Goal: Task Accomplishment & Management: Complete application form

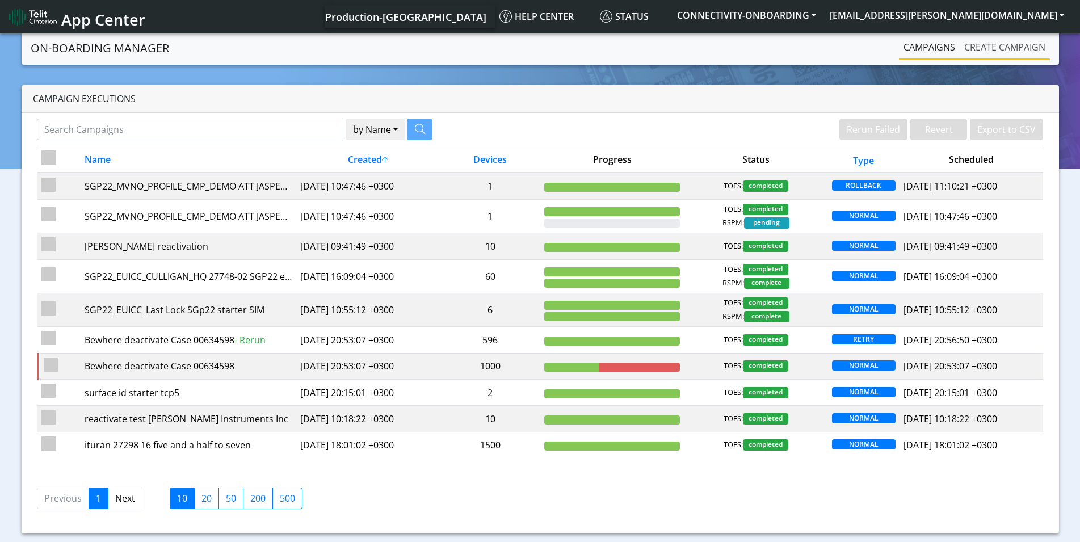
click at [994, 51] on link "Create campaign" at bounding box center [1005, 47] width 90 height 23
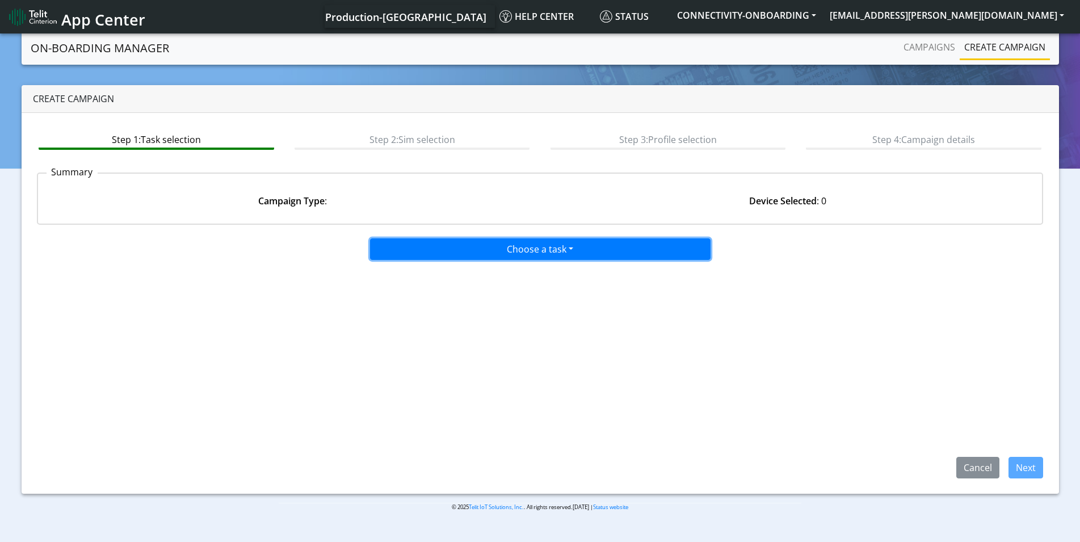
click at [520, 258] on button "Choose a task" at bounding box center [540, 249] width 341 height 22
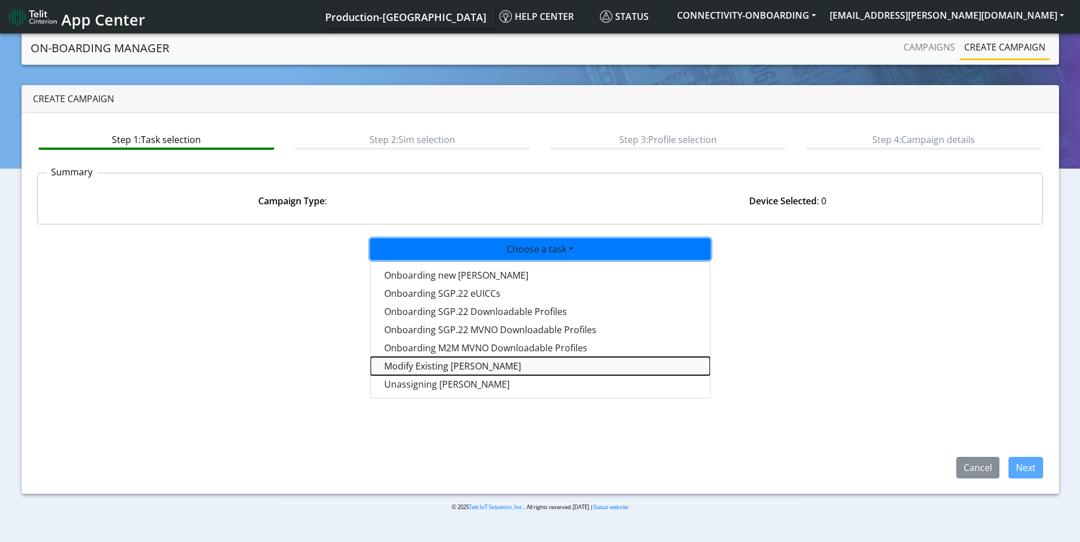
click at [430, 362] on taskiotp-dropdown "Modify Existing [PERSON_NAME]" at bounding box center [540, 366] width 339 height 18
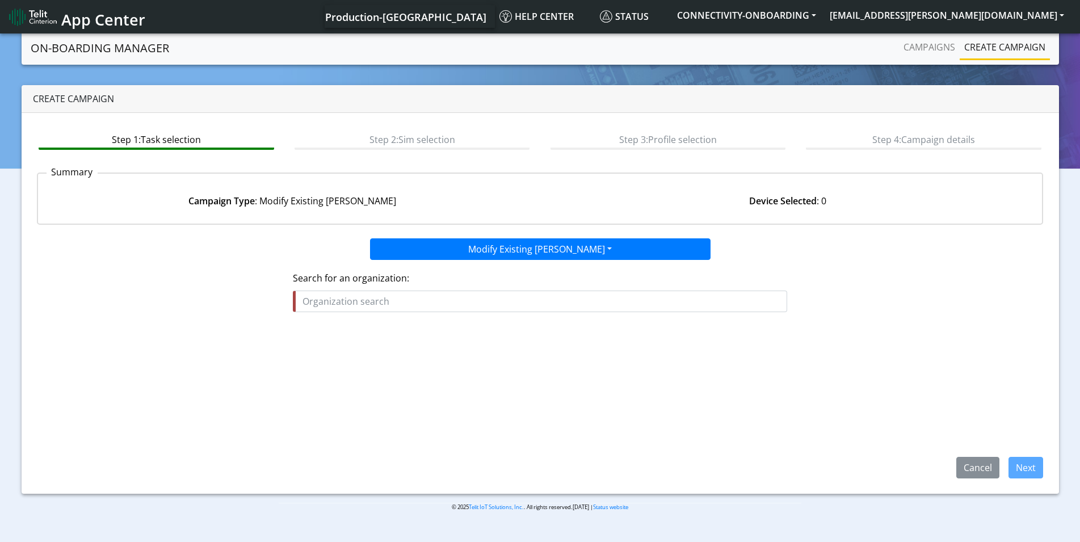
click at [447, 395] on app-paging-btns "Cancel Next" at bounding box center [540, 406] width 1007 height 146
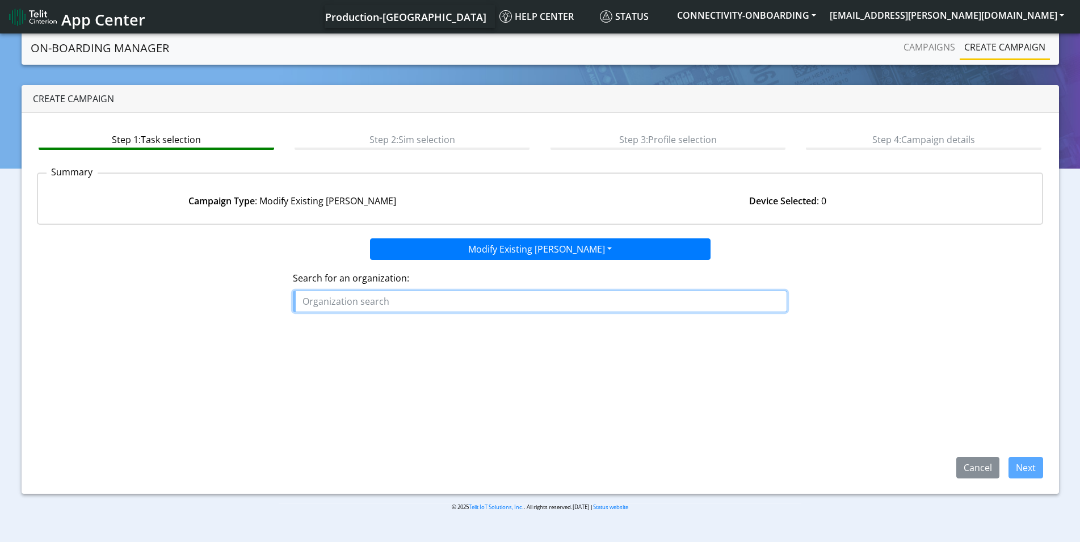
click at [408, 307] on input "text" at bounding box center [540, 302] width 495 height 22
type input "פ"
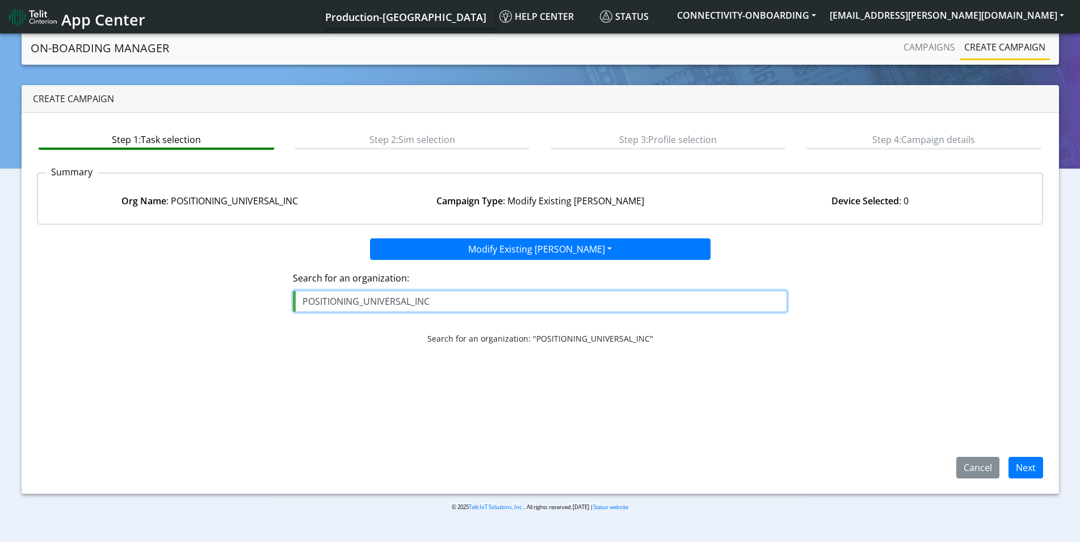
type input "POSITIONING_UNIVERSAL_INC"
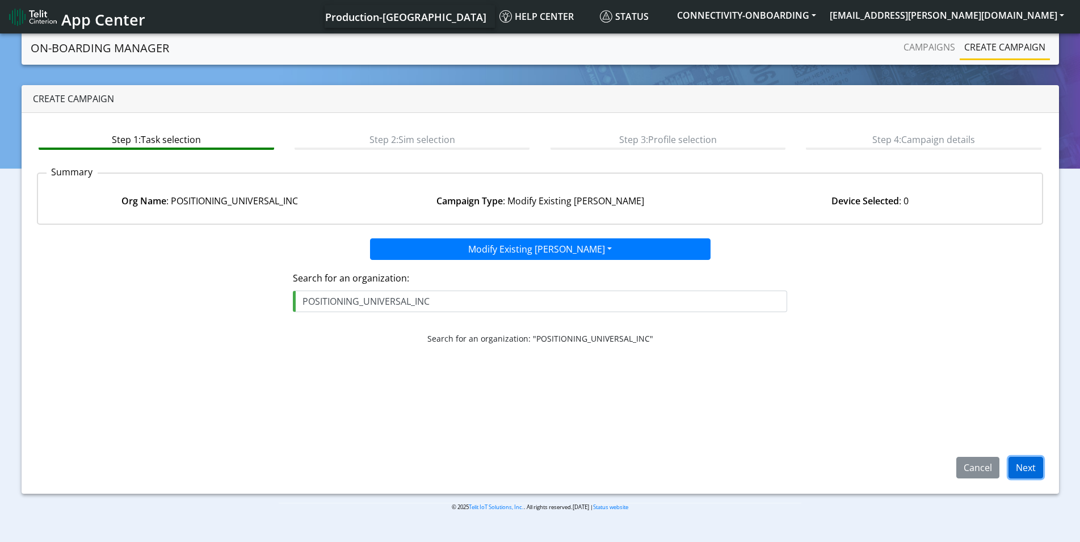
click at [1027, 469] on button "Next" at bounding box center [1026, 468] width 35 height 22
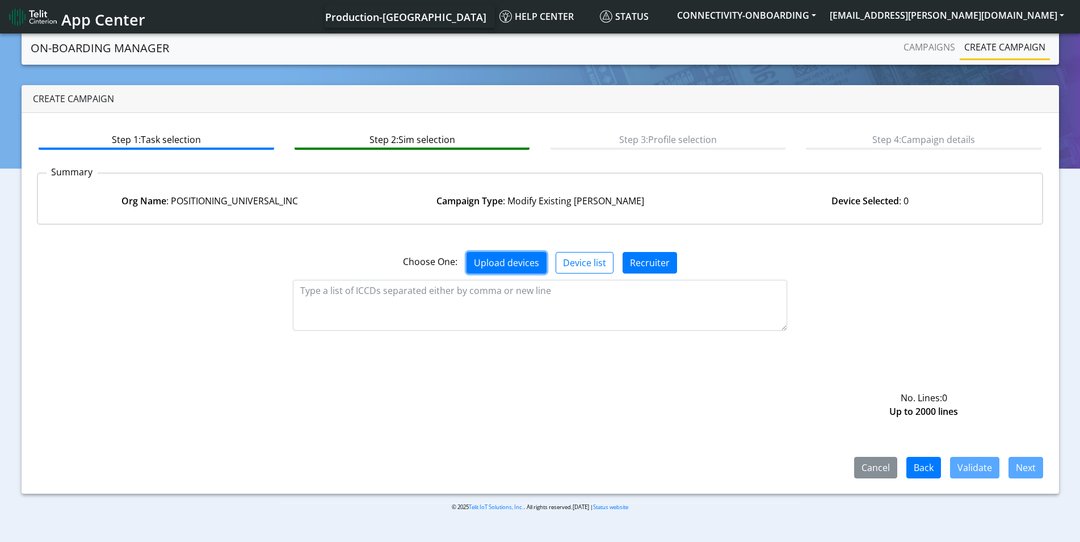
click at [513, 256] on button "Upload devices" at bounding box center [507, 263] width 80 height 22
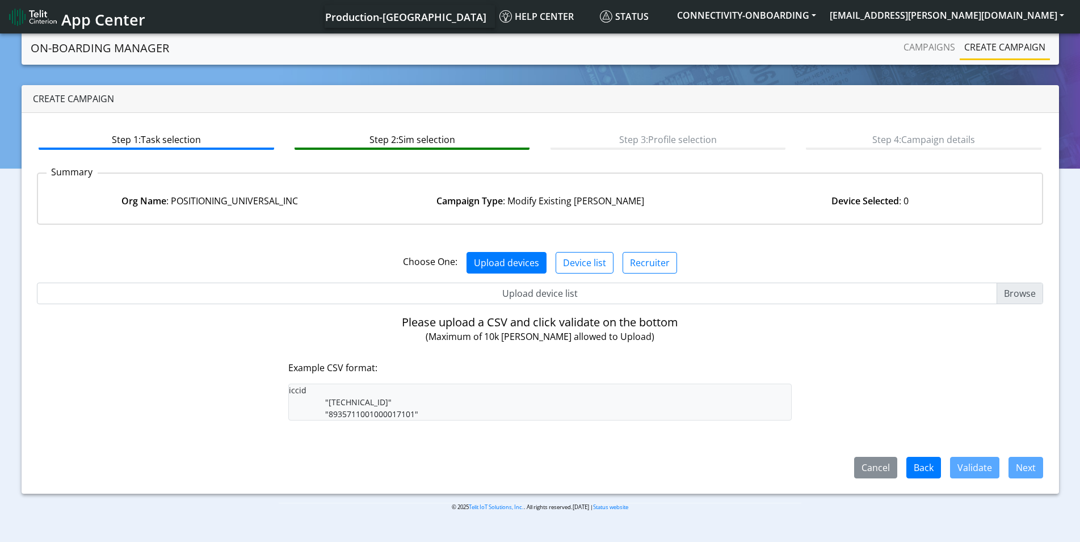
click at [1017, 293] on input "Upload device list" at bounding box center [540, 294] width 1007 height 22
type input "C:\fakepath\PUI.csv"
click at [1009, 292] on input "Upload device list" at bounding box center [540, 294] width 1007 height 22
type input "C:\fakepath\PUI.csv"
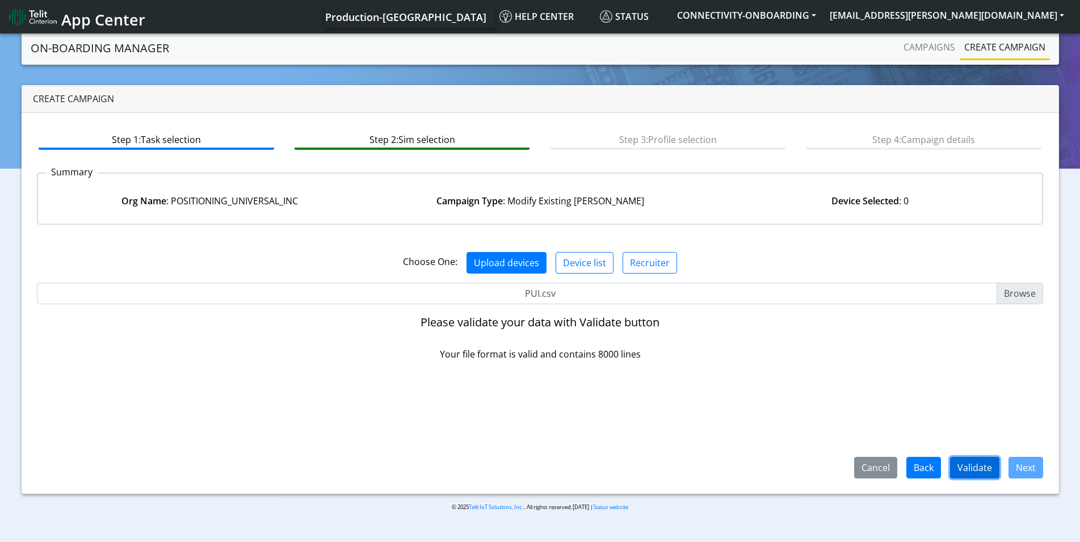
click at [972, 461] on button "Validate" at bounding box center [974, 468] width 49 height 22
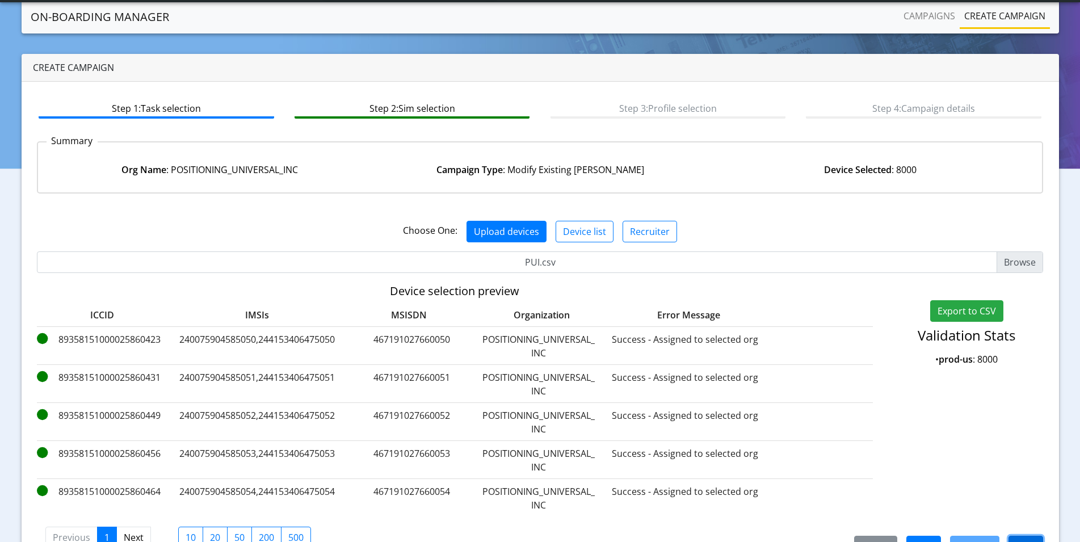
click at [1026, 536] on button "Next" at bounding box center [1026, 547] width 35 height 22
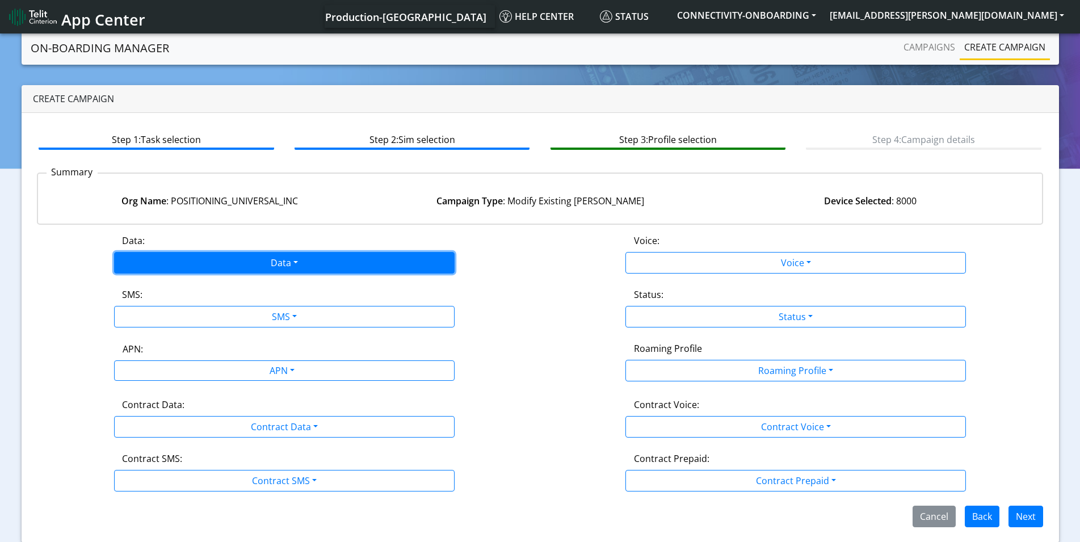
click at [277, 261] on button "Data" at bounding box center [284, 263] width 341 height 22
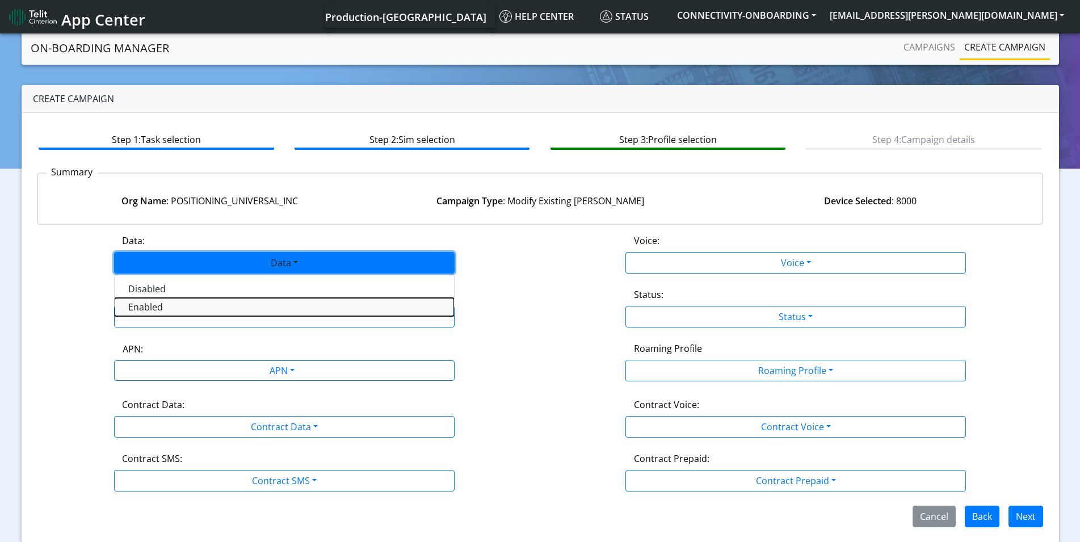
click at [180, 309] on button "Enabled" at bounding box center [284, 307] width 339 height 18
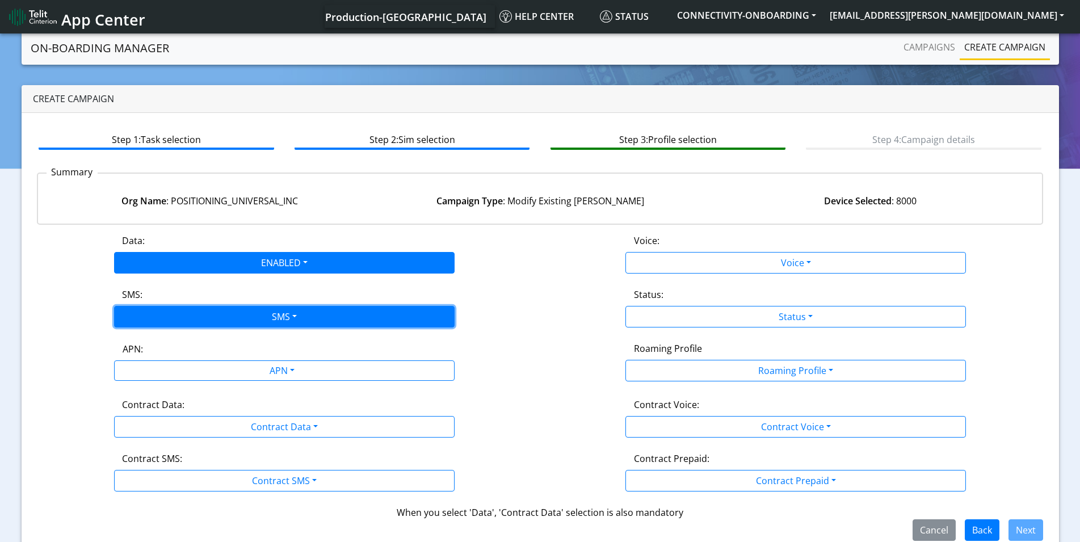
click at [178, 313] on button "SMS" at bounding box center [284, 317] width 341 height 22
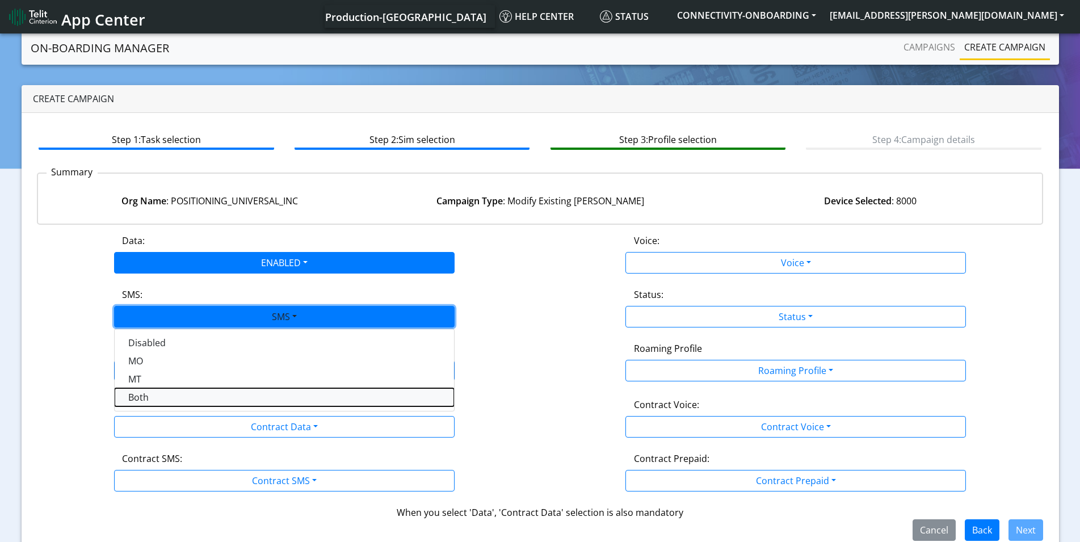
click at [155, 398] on button "Both" at bounding box center [284, 397] width 339 height 18
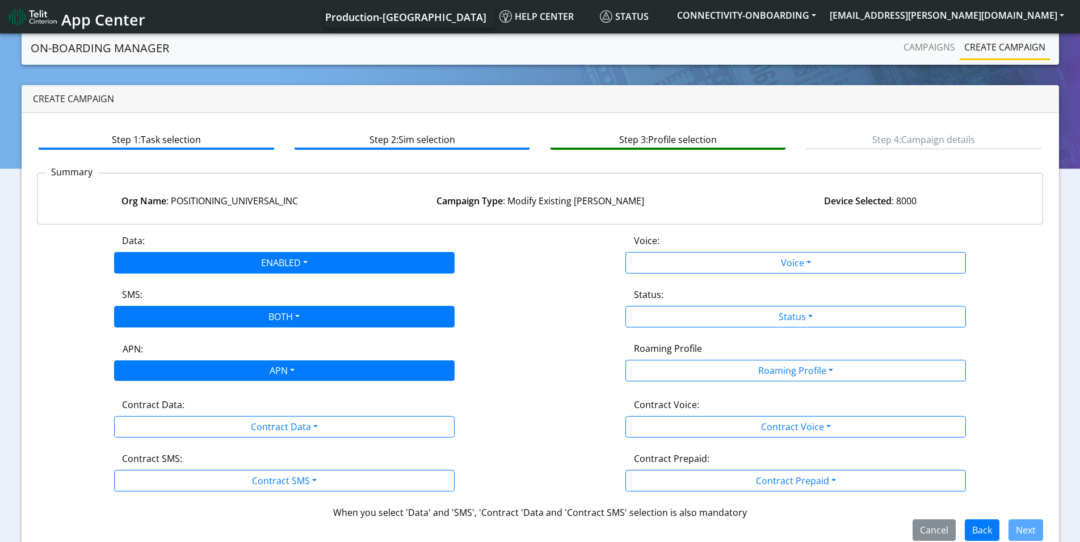
click at [154, 376] on div "APN" at bounding box center [282, 372] width 360 height 22
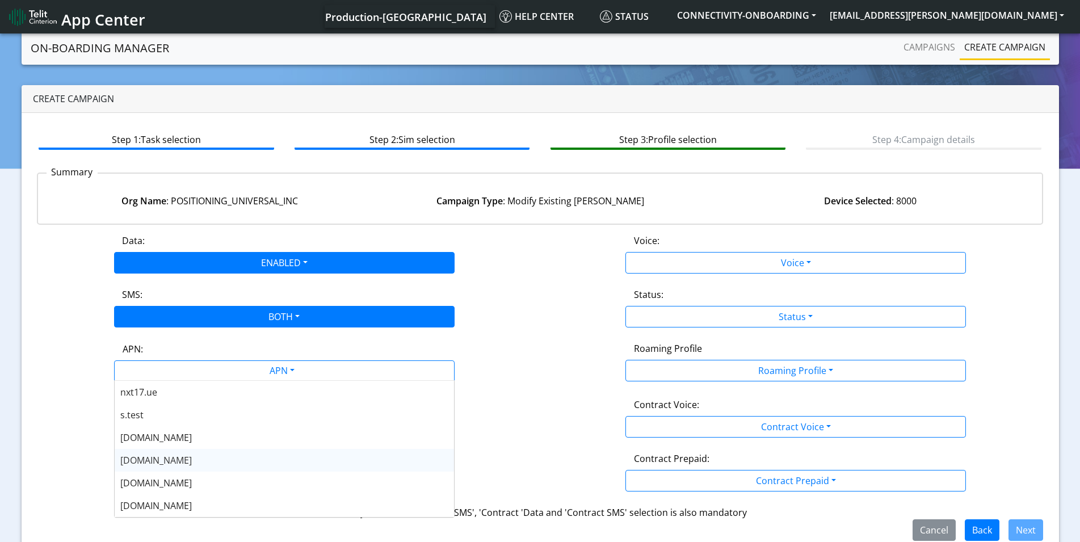
click at [176, 466] on div "[DOMAIN_NAME]" at bounding box center [284, 460] width 339 height 23
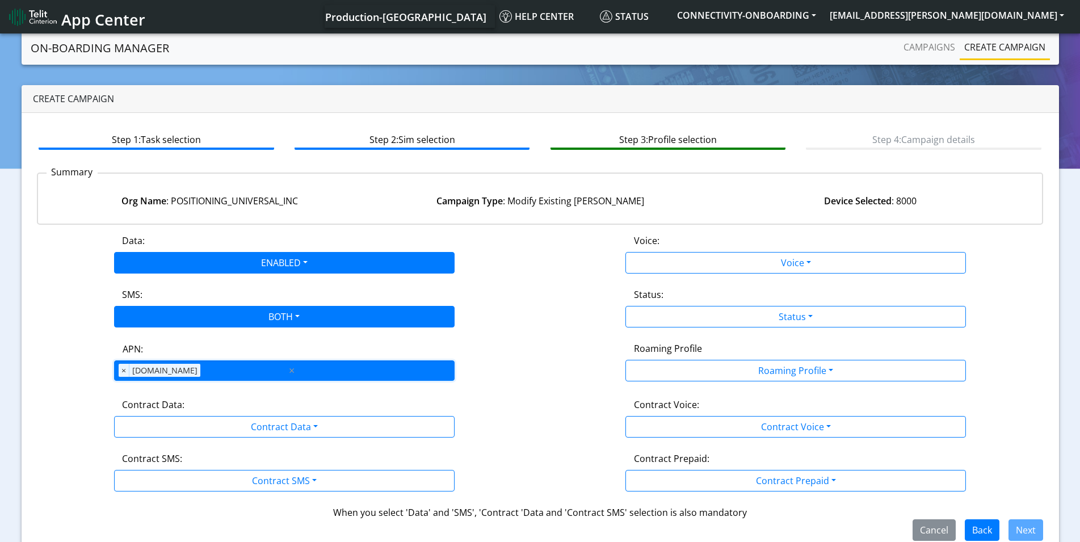
click at [234, 370] on div "APN × [DOMAIN_NAME]" at bounding box center [201, 370] width 172 height 19
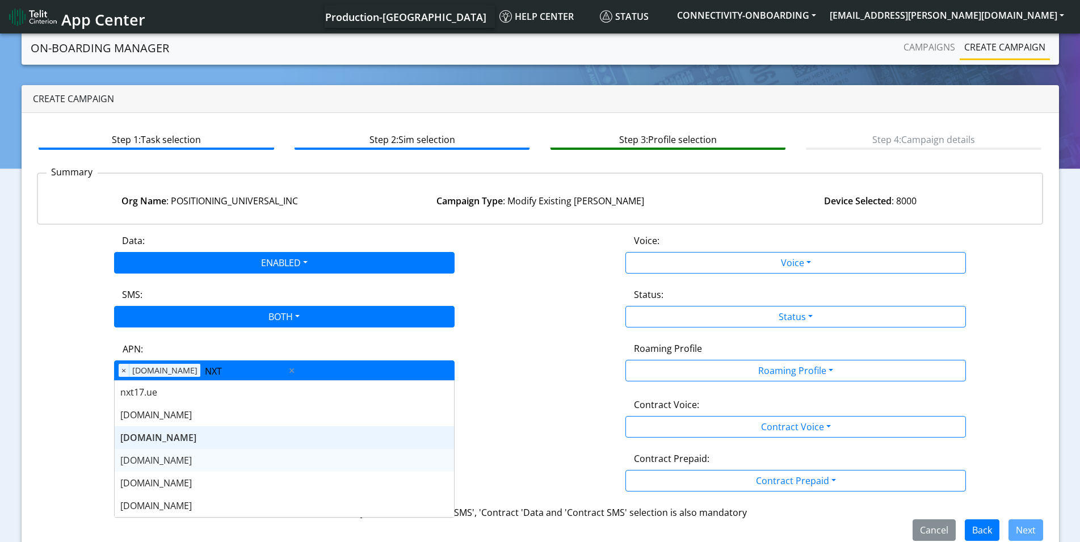
type input "NXTE"
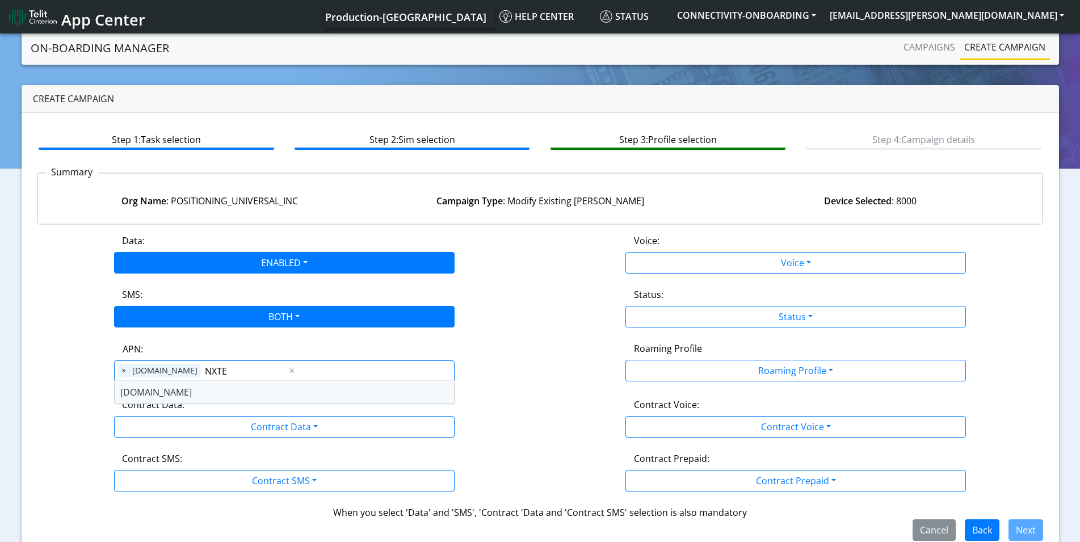
click at [175, 388] on span "[DOMAIN_NAME]" at bounding box center [156, 392] width 72 height 12
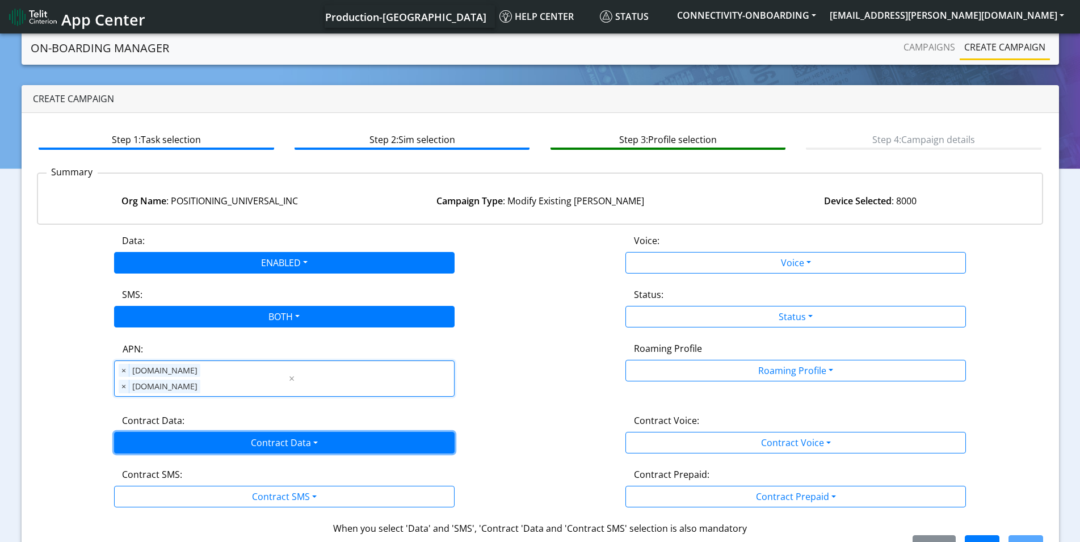
click at [172, 432] on button "Contract Data" at bounding box center [284, 443] width 341 height 22
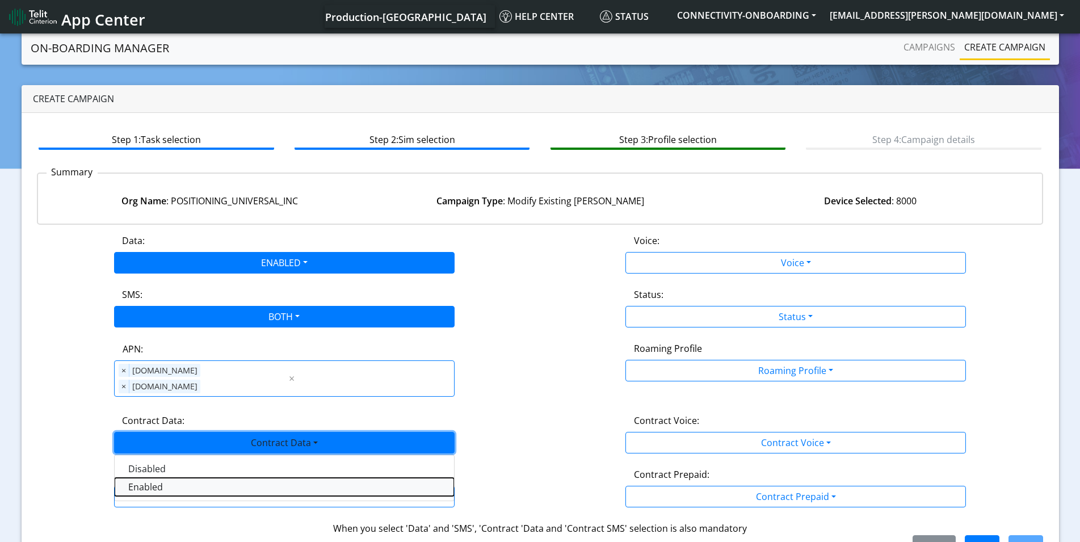
click at [159, 478] on Dataenabled-dropdown "Enabled" at bounding box center [284, 487] width 339 height 18
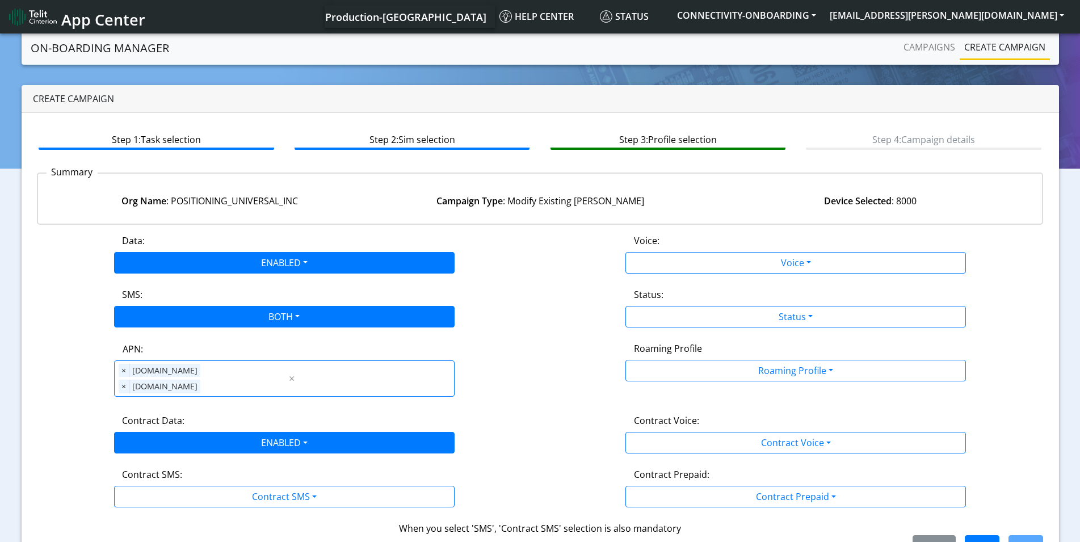
click at [70, 441] on div "Data: ENABLED Disabled Enabled Voice: Voice Disabled Enabled SMS: BOTH Disabled…" at bounding box center [540, 395] width 1007 height 323
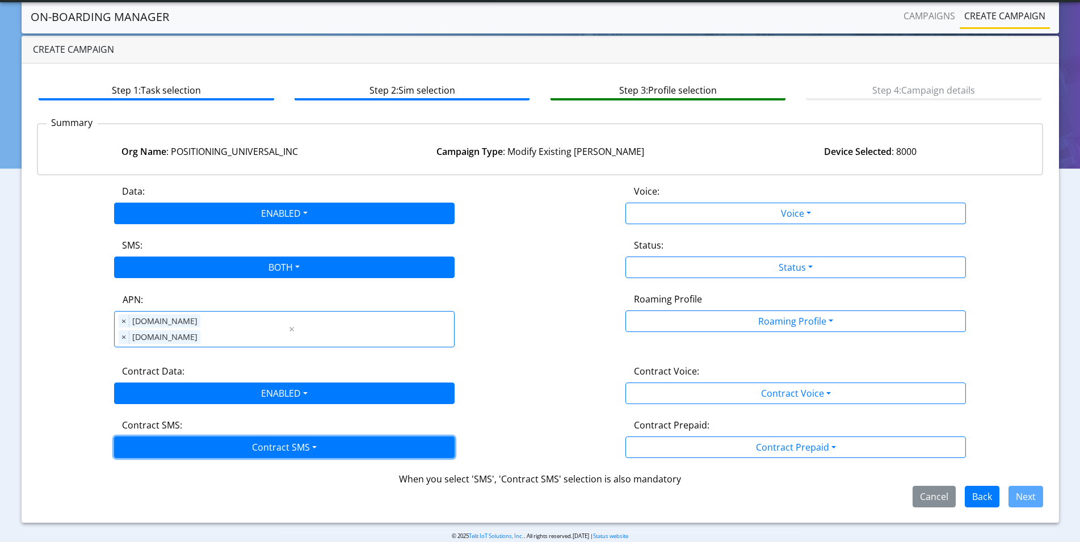
click at [187, 437] on button "Contract SMS" at bounding box center [284, 448] width 341 height 22
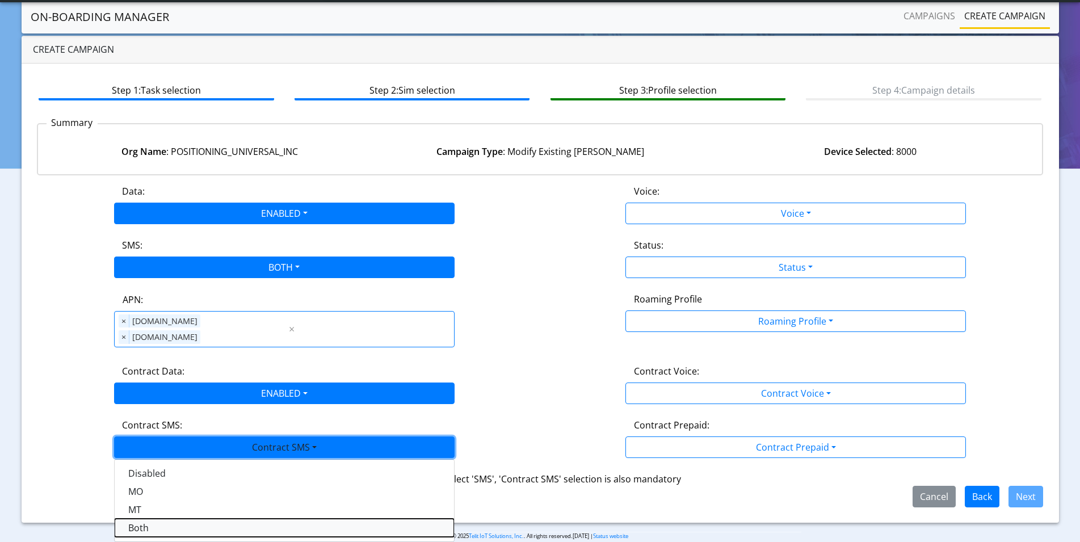
click at [172, 519] on SMSboth-dropdown "Both" at bounding box center [284, 528] width 339 height 18
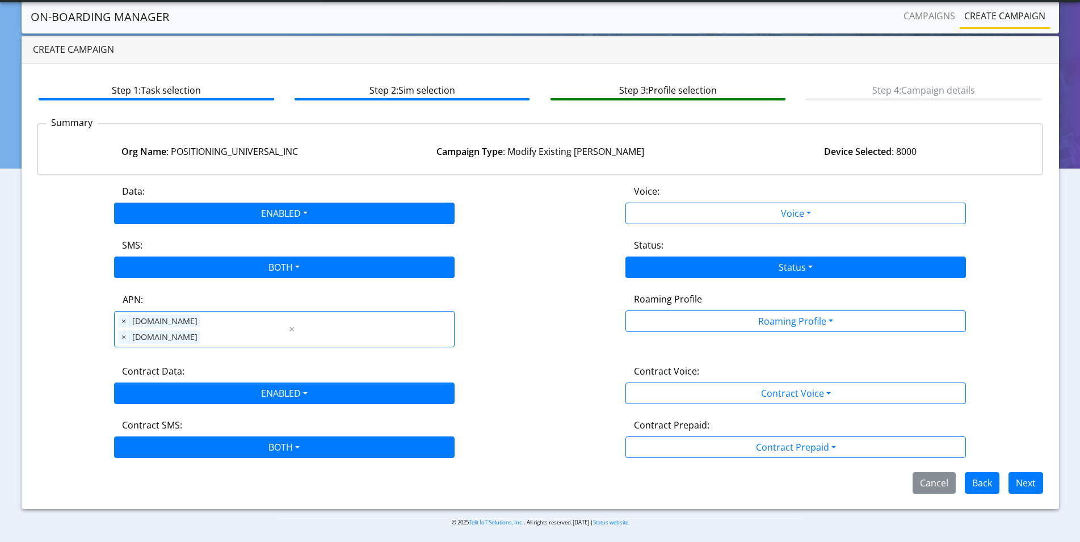
scroll to position [5, 0]
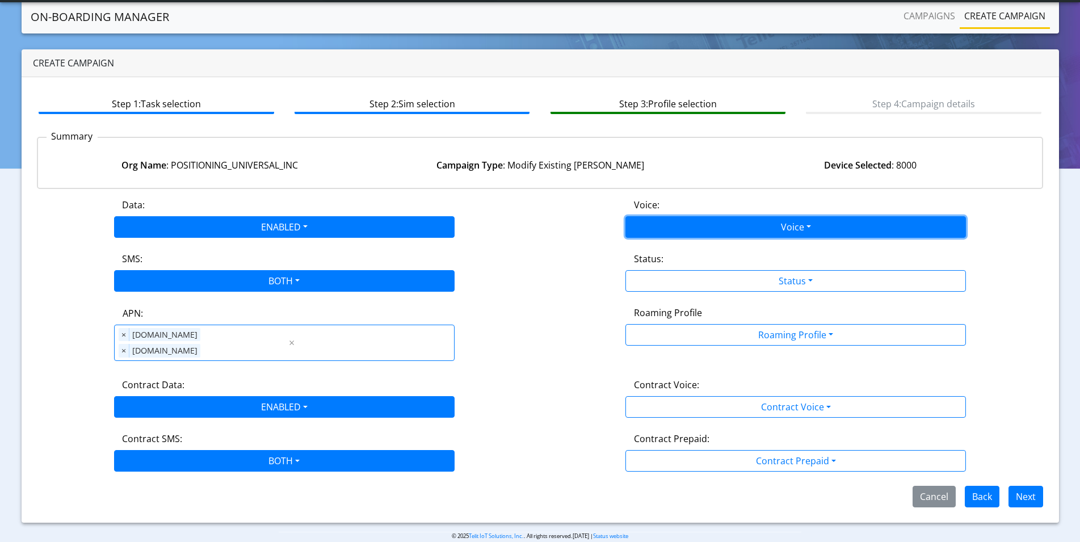
click at [765, 230] on button "Voice" at bounding box center [796, 227] width 341 height 22
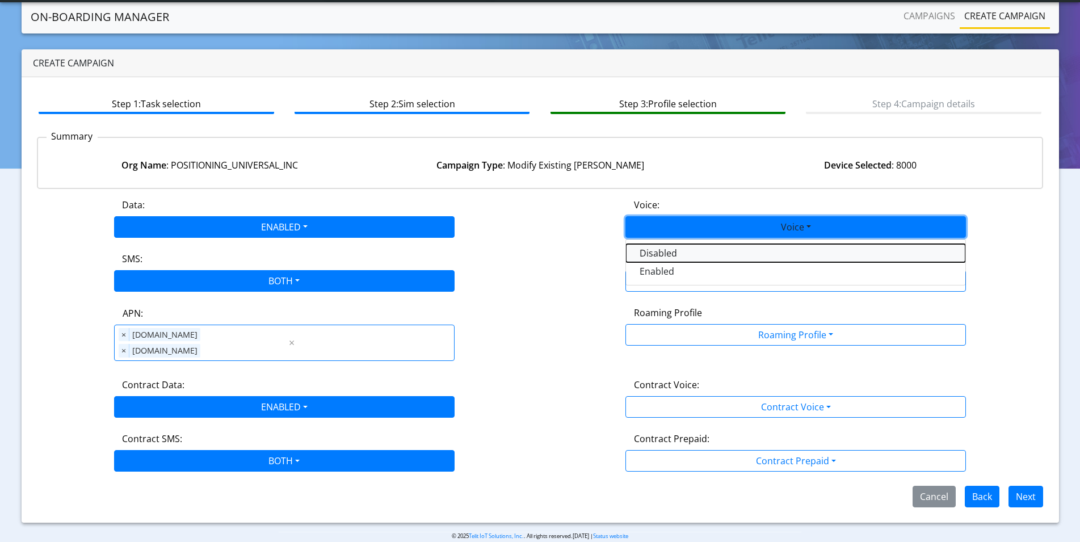
click at [687, 256] on button "Disabled" at bounding box center [795, 253] width 339 height 18
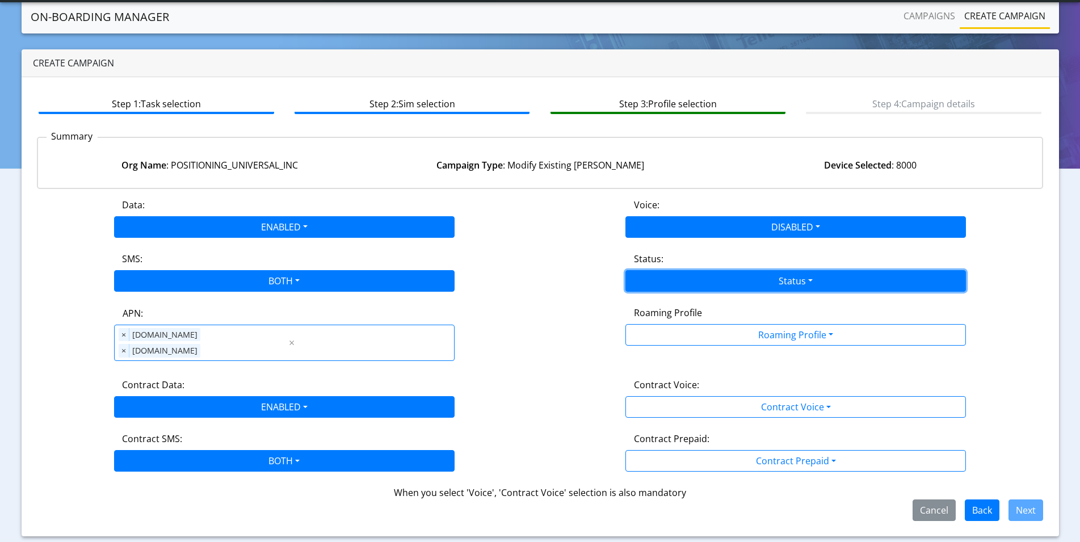
click at [683, 282] on button "Status" at bounding box center [796, 281] width 341 height 22
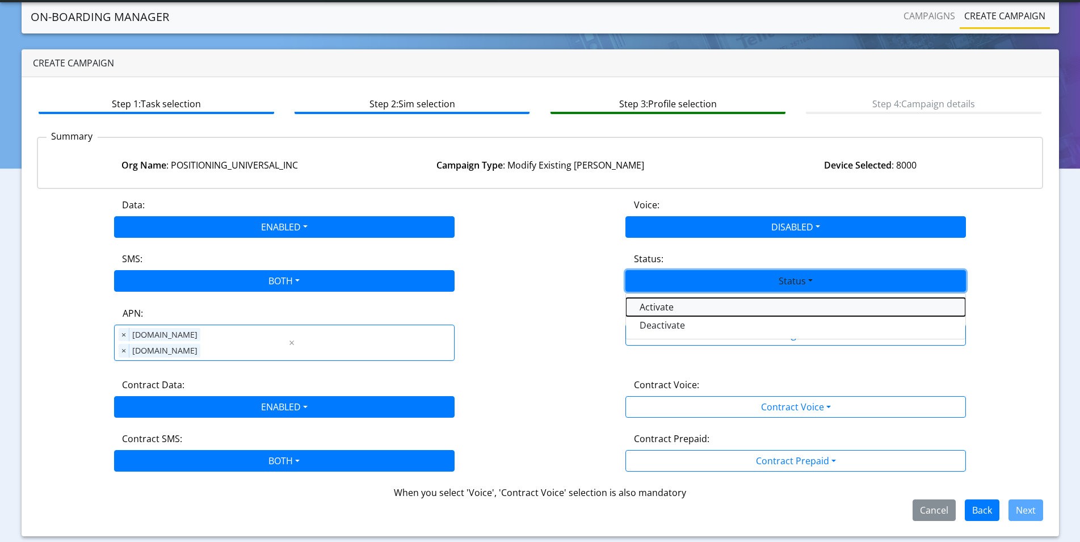
click at [664, 303] on button "Activate" at bounding box center [795, 307] width 339 height 18
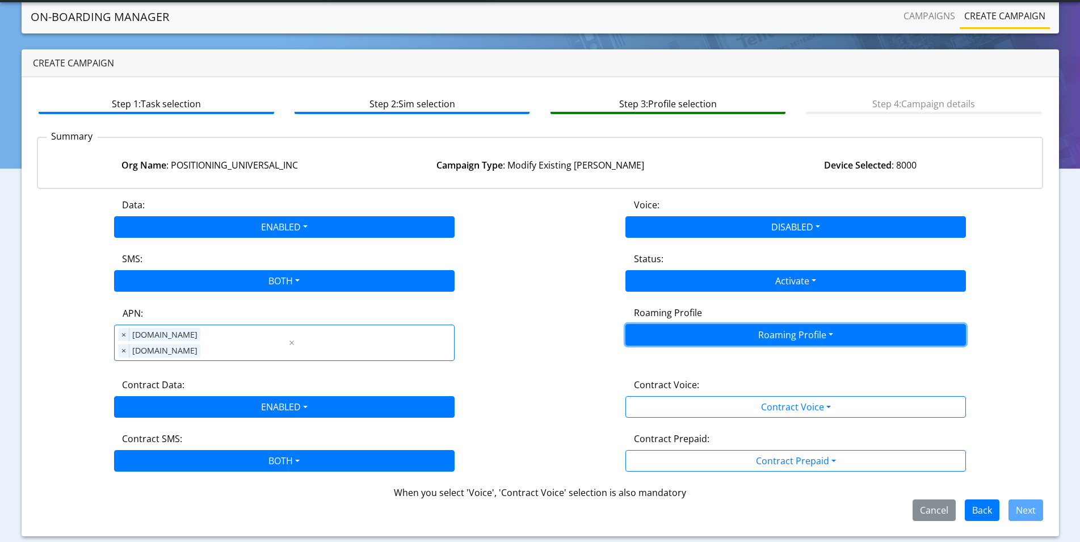
click at [662, 330] on button "Roaming Profile" at bounding box center [796, 335] width 341 height 22
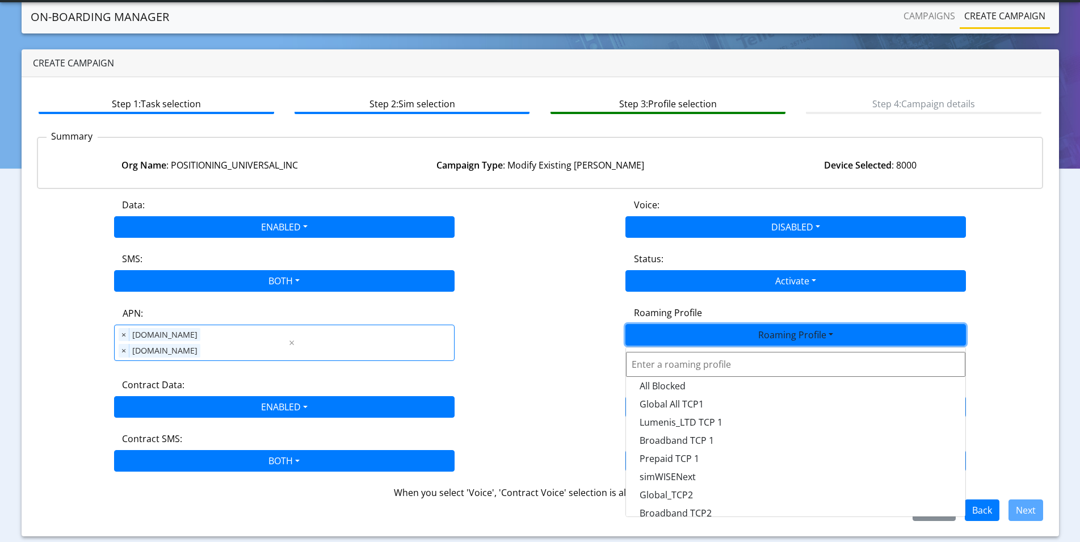
click at [662, 358] on input "text" at bounding box center [795, 364] width 339 height 25
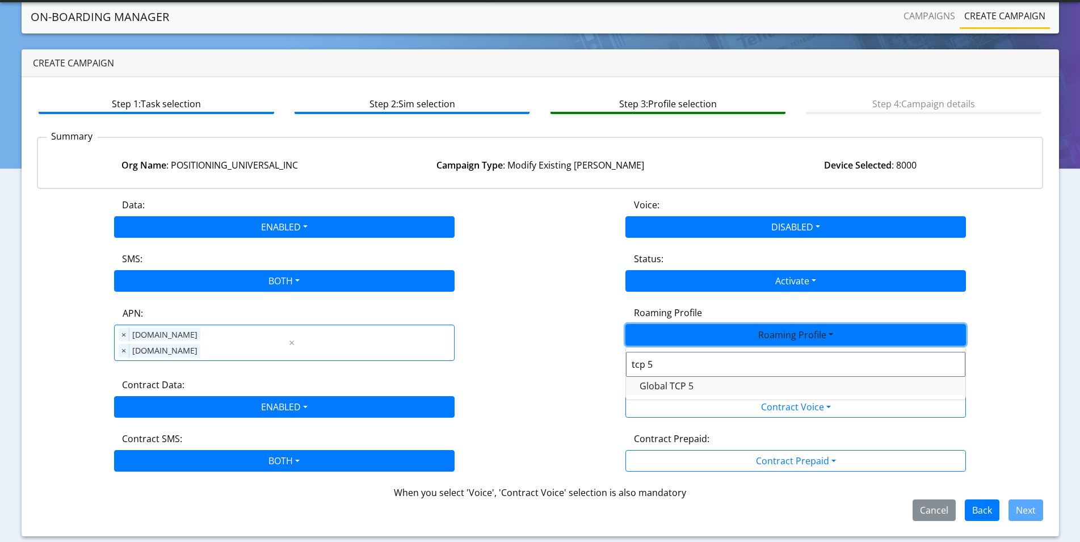
type input "tcp 5"
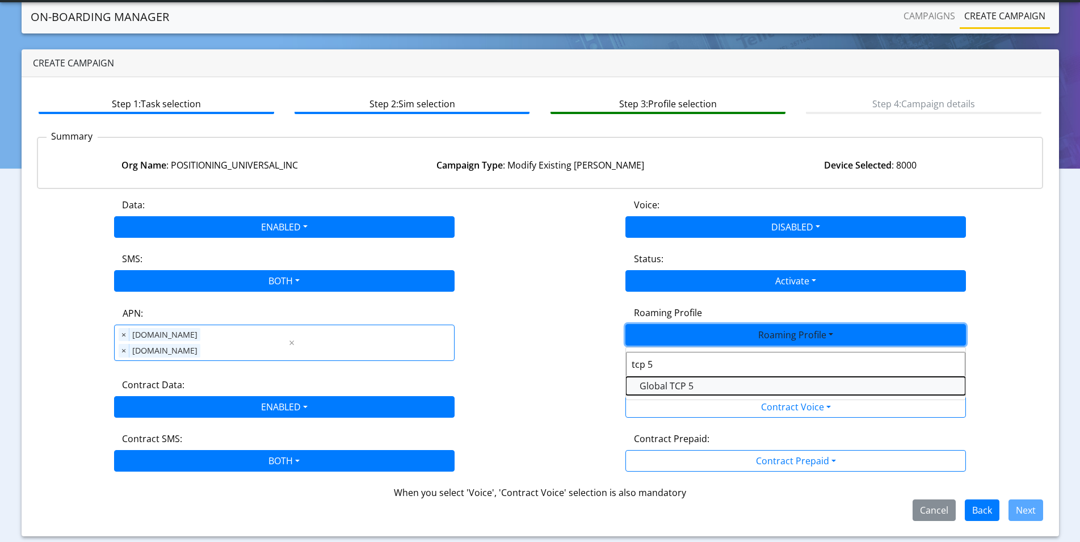
click at [670, 392] on Profile-dropdown "Global TCP 5" at bounding box center [795, 386] width 339 height 18
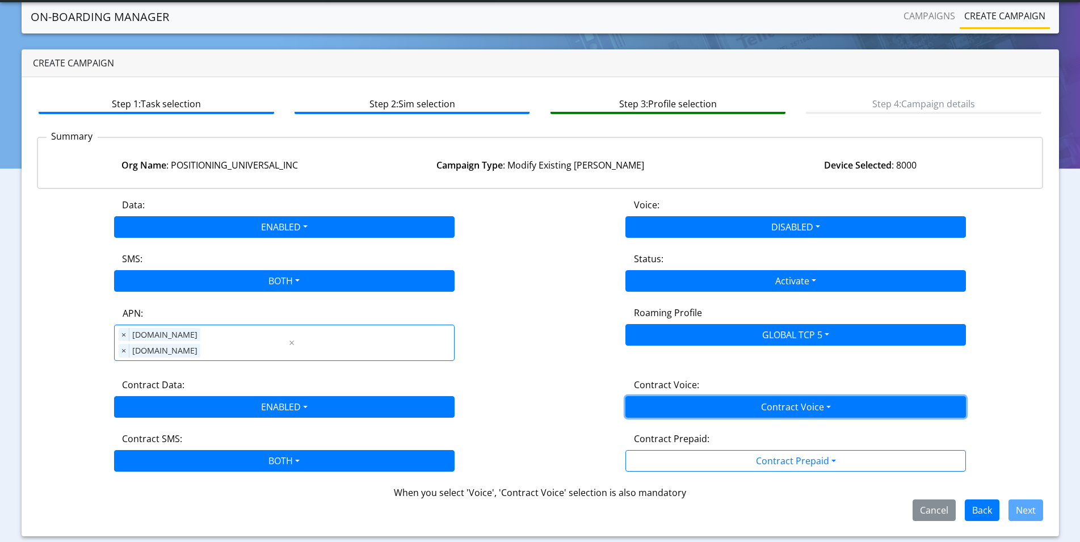
click at [672, 396] on button "Contract Voice" at bounding box center [796, 407] width 341 height 22
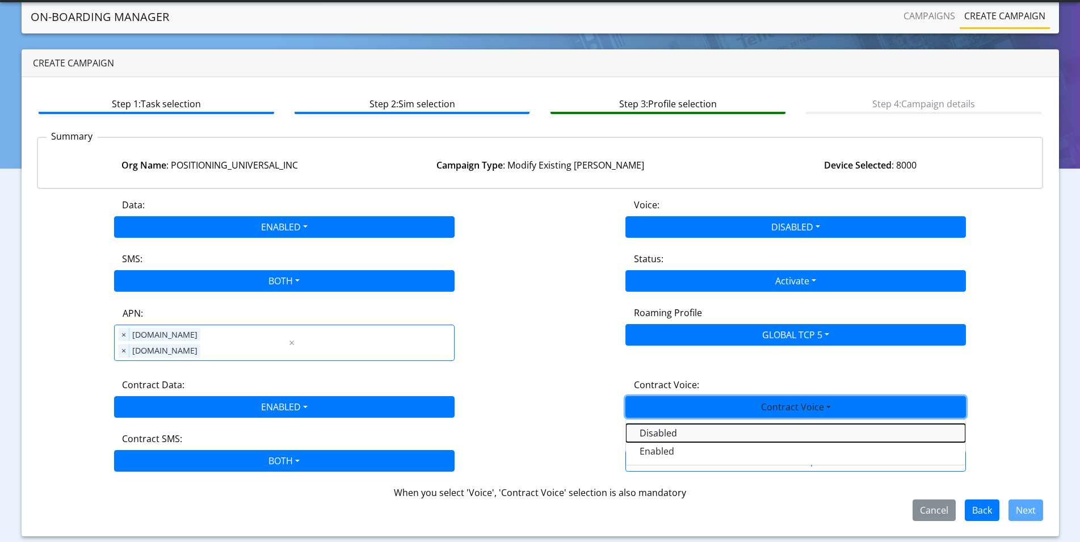
click at [665, 424] on Voicedisabled-dropdown "Disabled" at bounding box center [795, 433] width 339 height 18
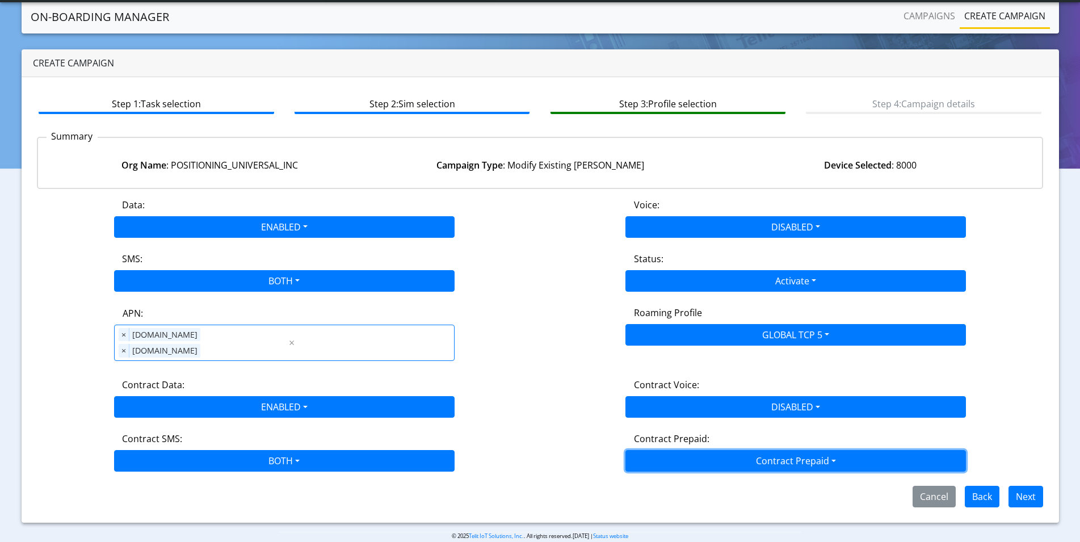
click at [665, 450] on button "Contract Prepaid" at bounding box center [796, 461] width 341 height 22
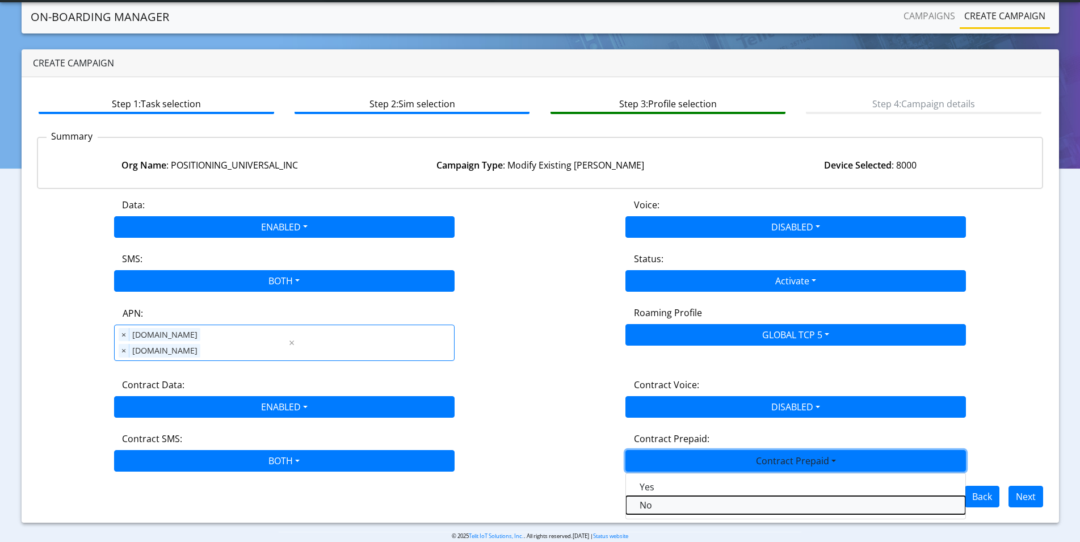
click at [647, 496] on Prepaidnotprepaid-dropdown "No" at bounding box center [795, 505] width 339 height 18
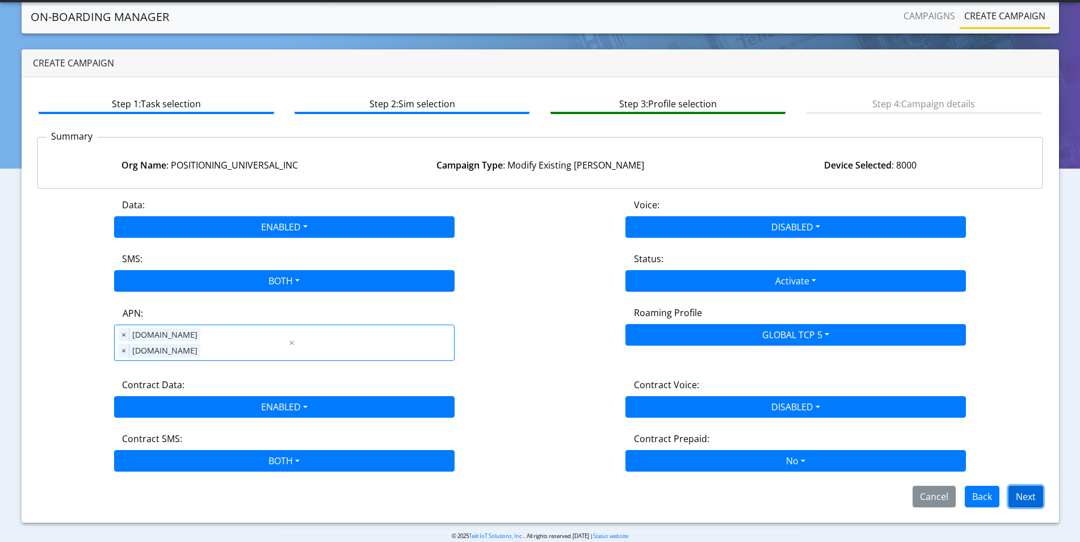
click at [1027, 486] on button "Next" at bounding box center [1026, 497] width 35 height 22
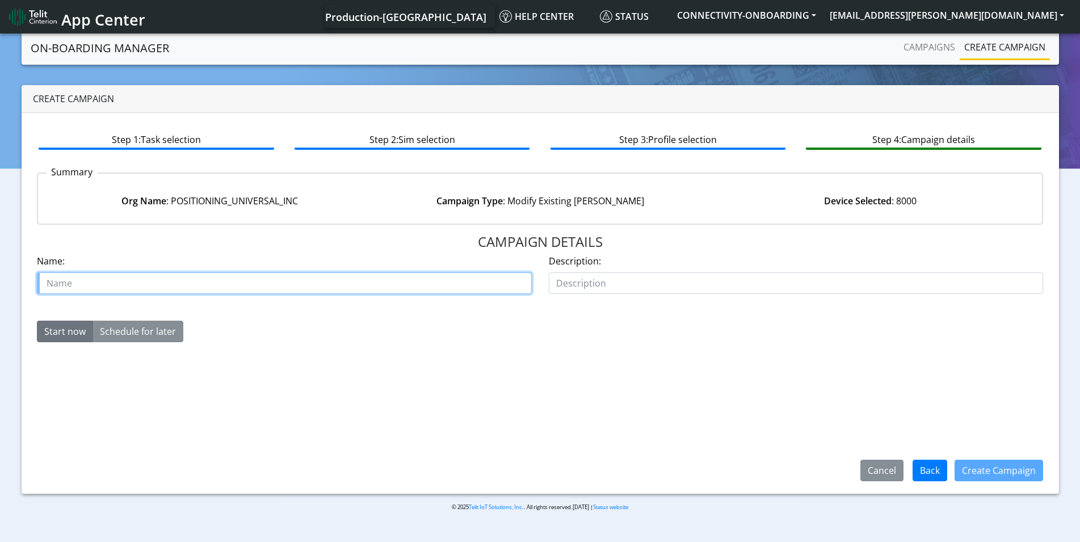
click at [237, 286] on input "text" at bounding box center [284, 283] width 495 height 22
type input "PUI - Activating [PERSON_NAME]"
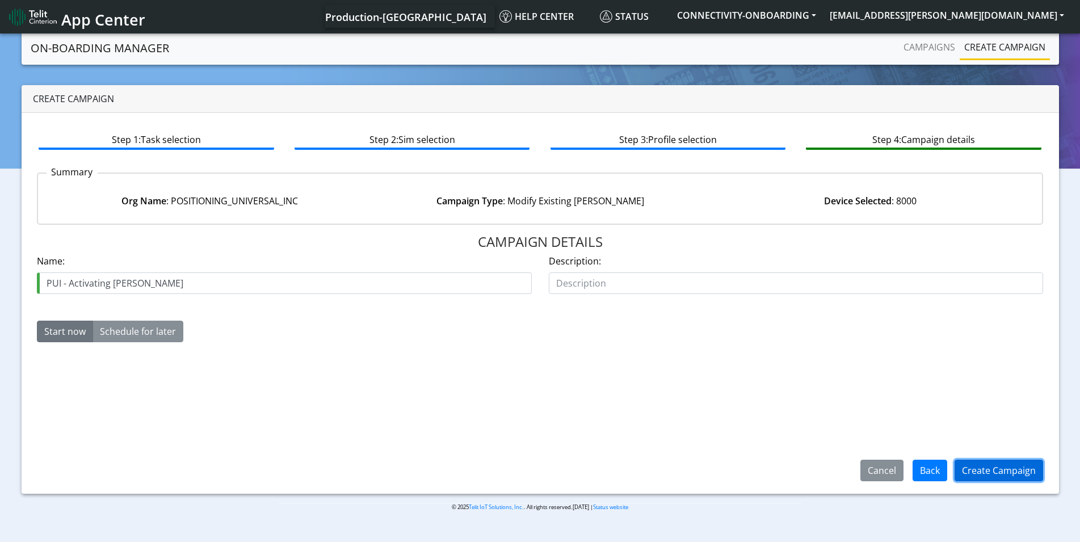
click at [1007, 469] on button "Create Campaign" at bounding box center [999, 471] width 89 height 22
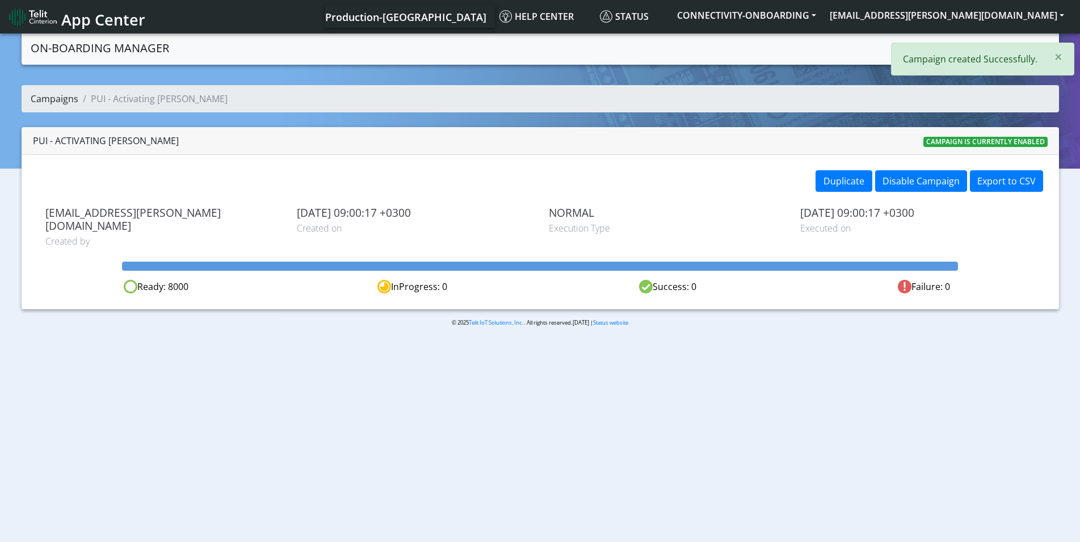
click at [39, 100] on link "Campaigns" at bounding box center [55, 99] width 48 height 12
